Goal: Navigation & Orientation: Find specific page/section

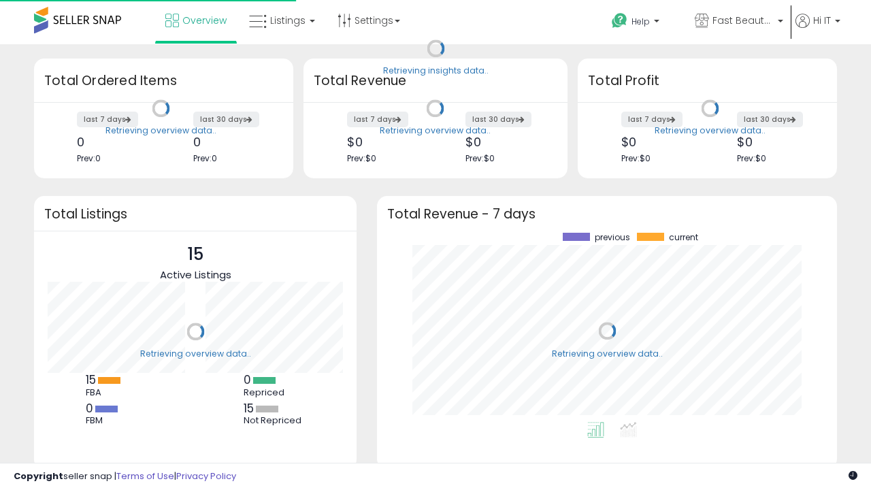
scroll to position [189, 433]
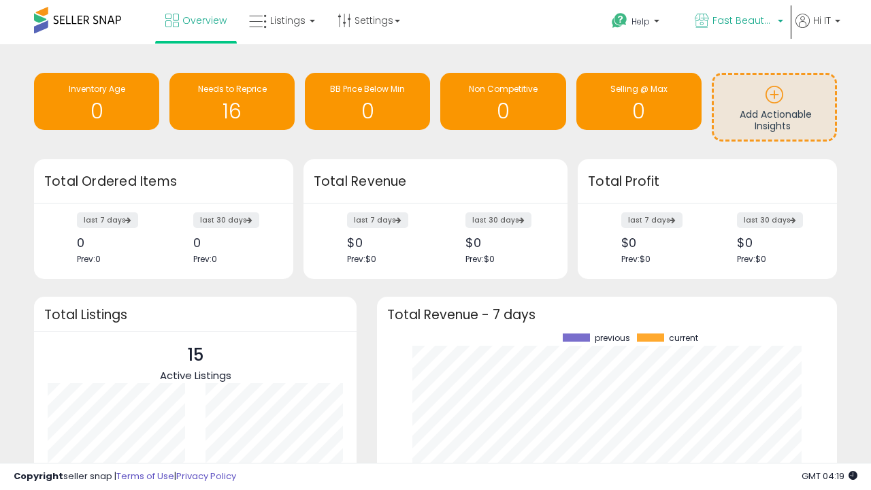
click at [738, 22] on span "Fast Beauty ([GEOGRAPHIC_DATA])" at bounding box center [742, 21] width 61 height 14
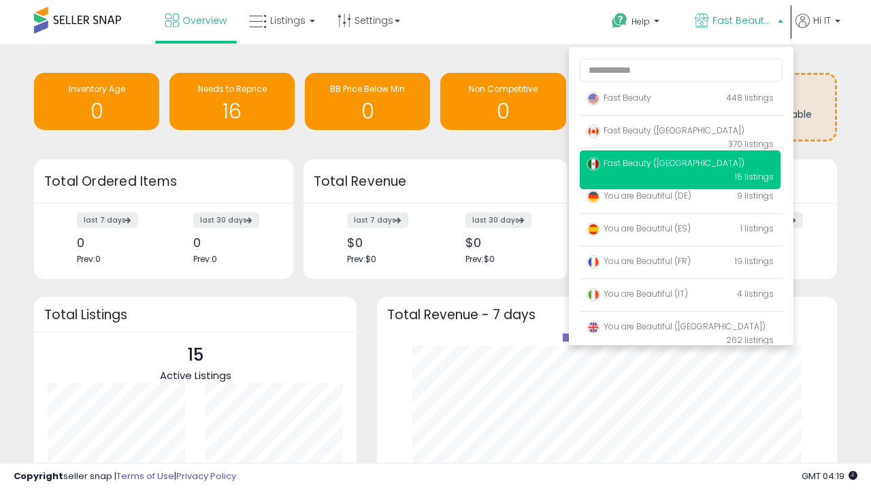
click at [680, 133] on span "Fast Beauty ([GEOGRAPHIC_DATA])" at bounding box center [666, 131] width 158 height 12
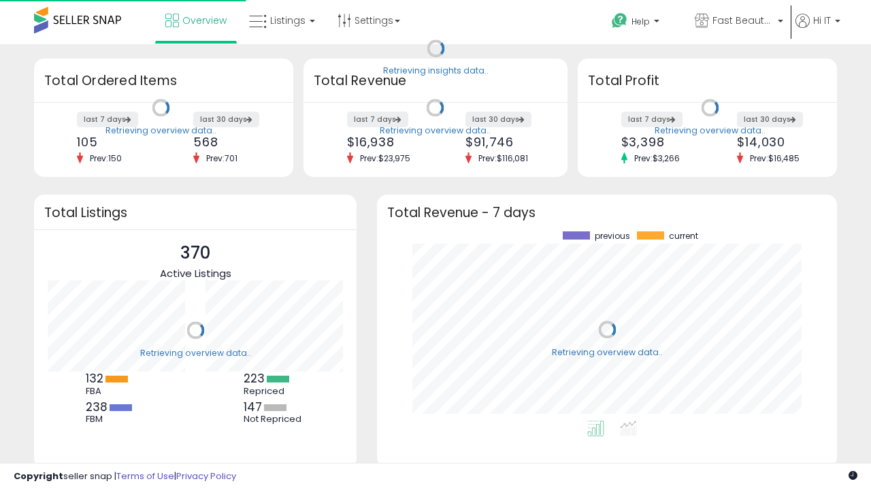
scroll to position [189, 433]
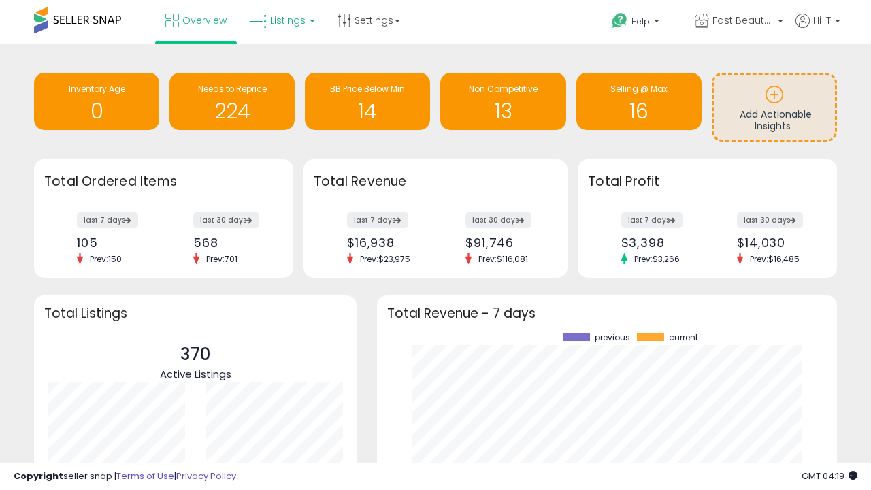
click at [280, 20] on span "Listings" at bounding box center [287, 21] width 35 height 14
